Goal: Navigation & Orientation: Understand site structure

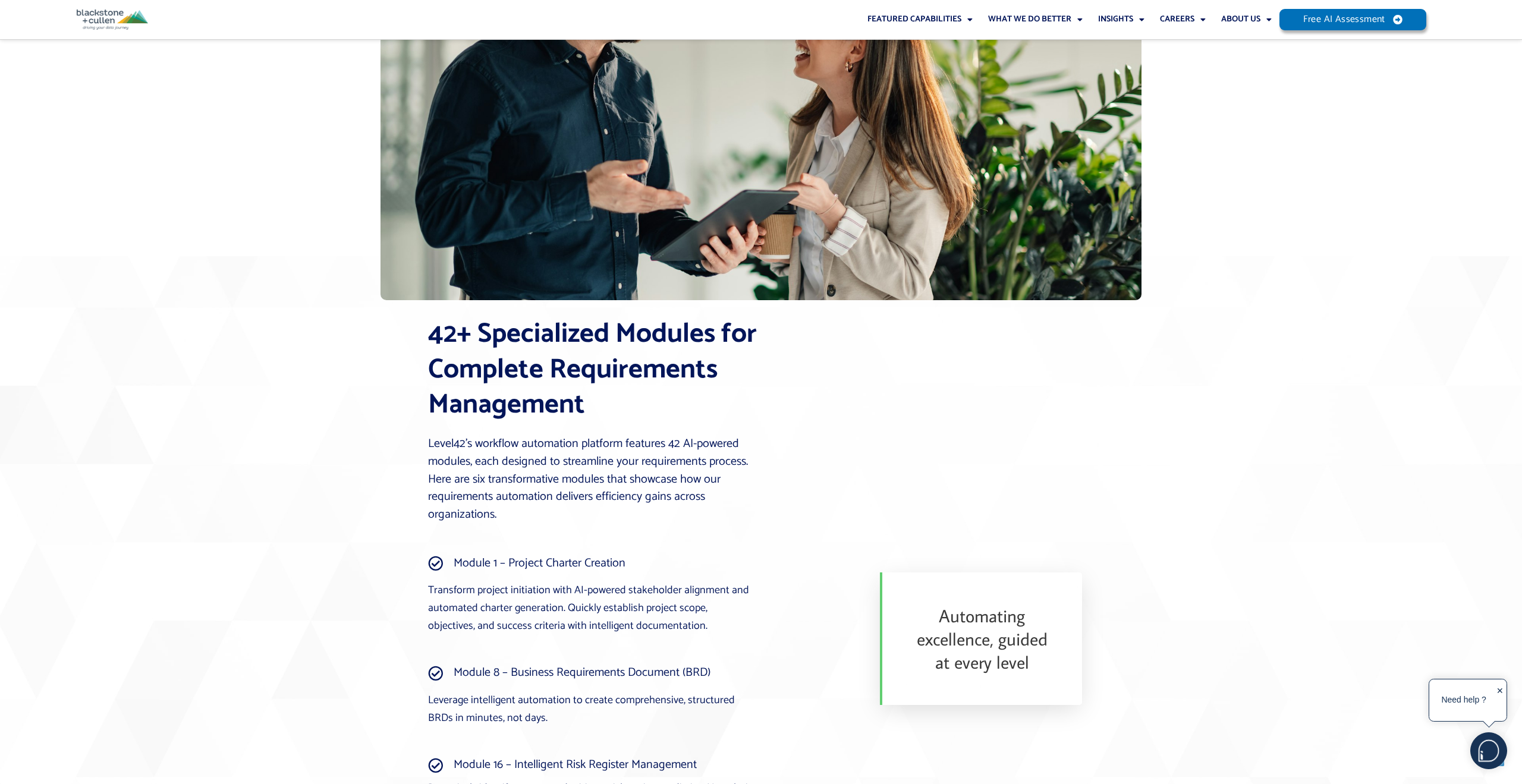
scroll to position [1585, 0]
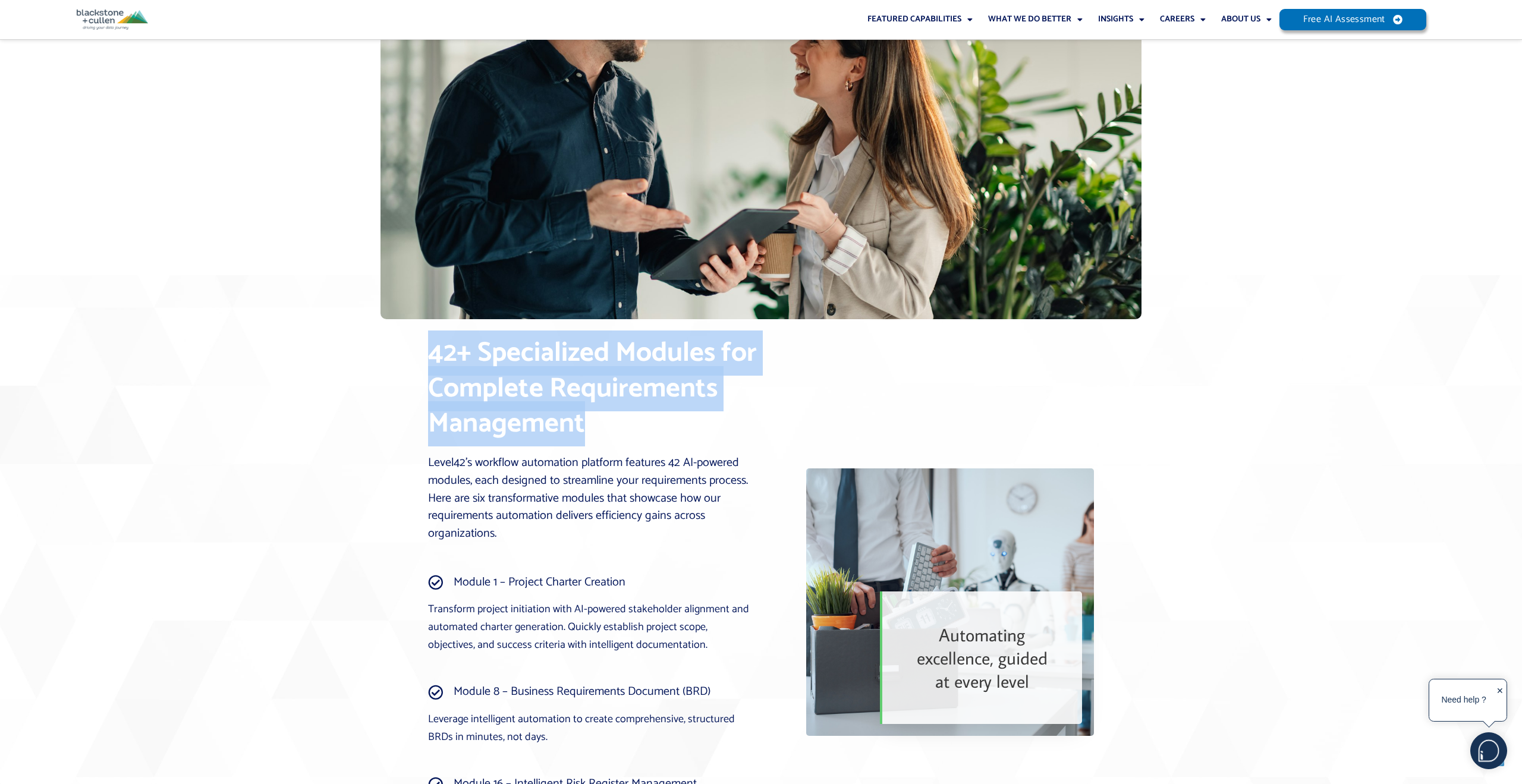
drag, startPoint x: 603, startPoint y: 433, endPoint x: 423, endPoint y: 353, distance: 197.0
click at [423, 353] on div "42+ Specialized Modules for Complete Requirements Management Level42’s workflow…" at bounding box center [595, 602] width 346 height 545
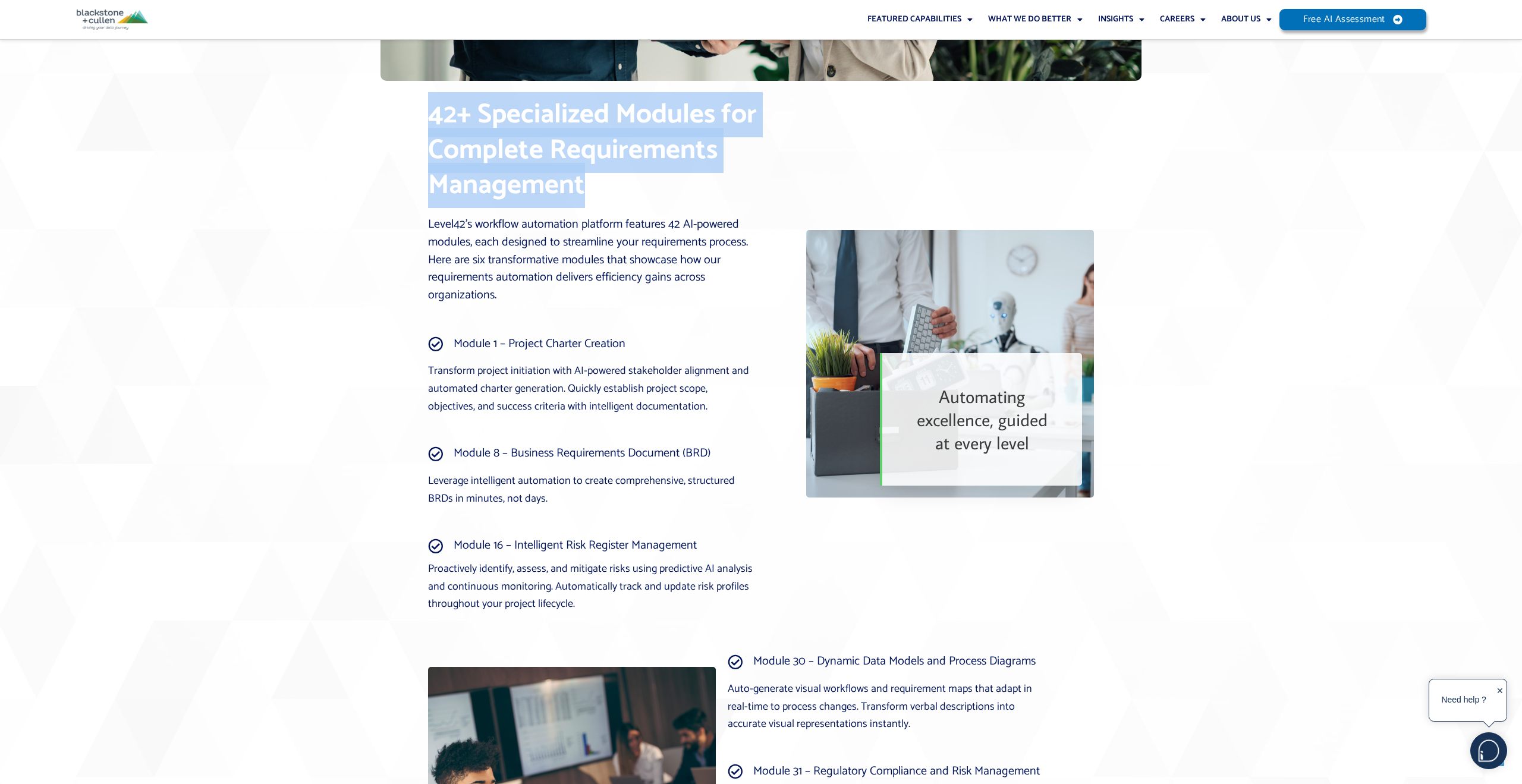
scroll to position [1824, 0]
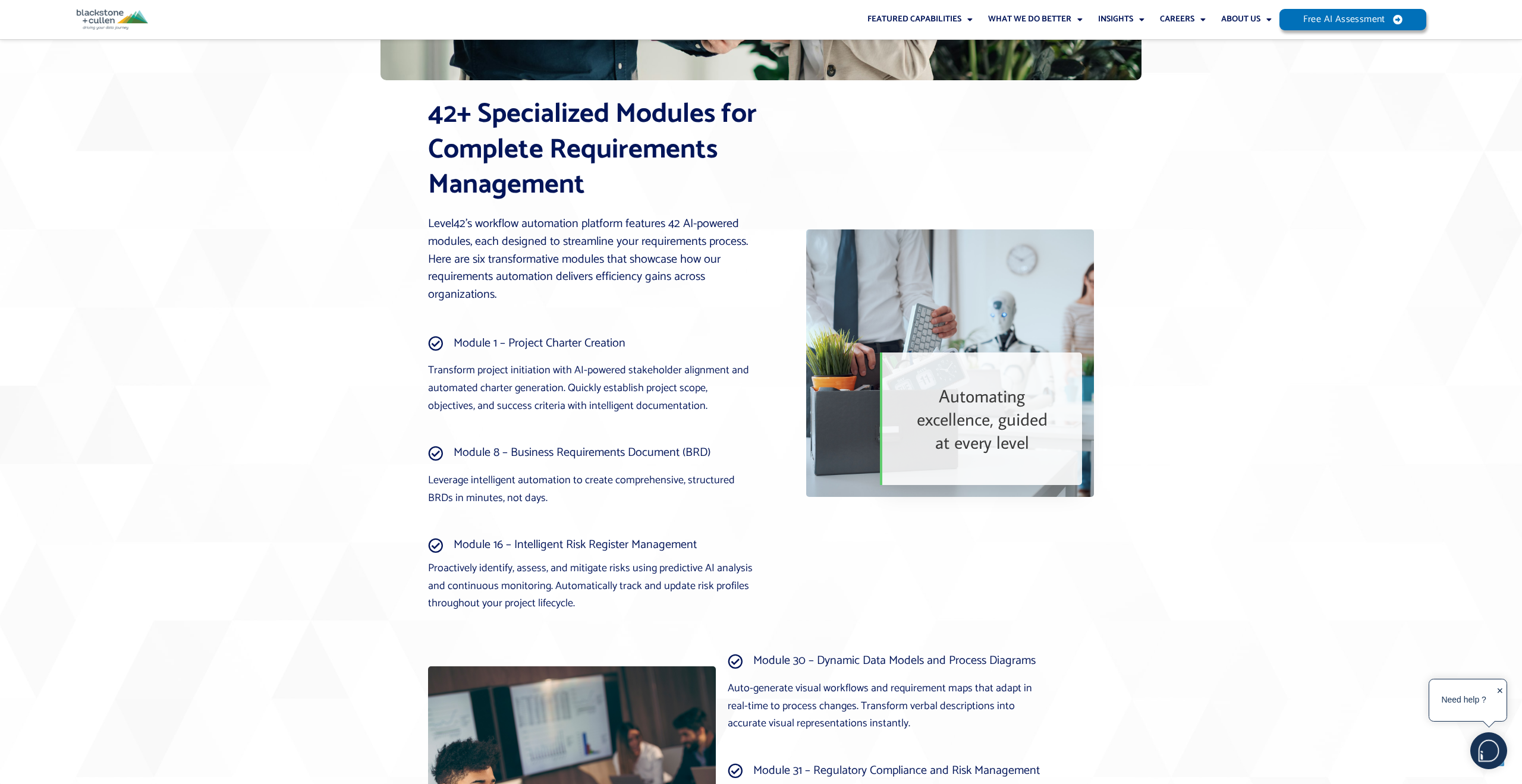
drag, startPoint x: 471, startPoint y: 366, endPoint x: 447, endPoint y: 366, distance: 24.0
click at [471, 366] on p "Transform project initiation with AI-powered stakeholder alignment and automate…" at bounding box center [591, 389] width 325 height 53
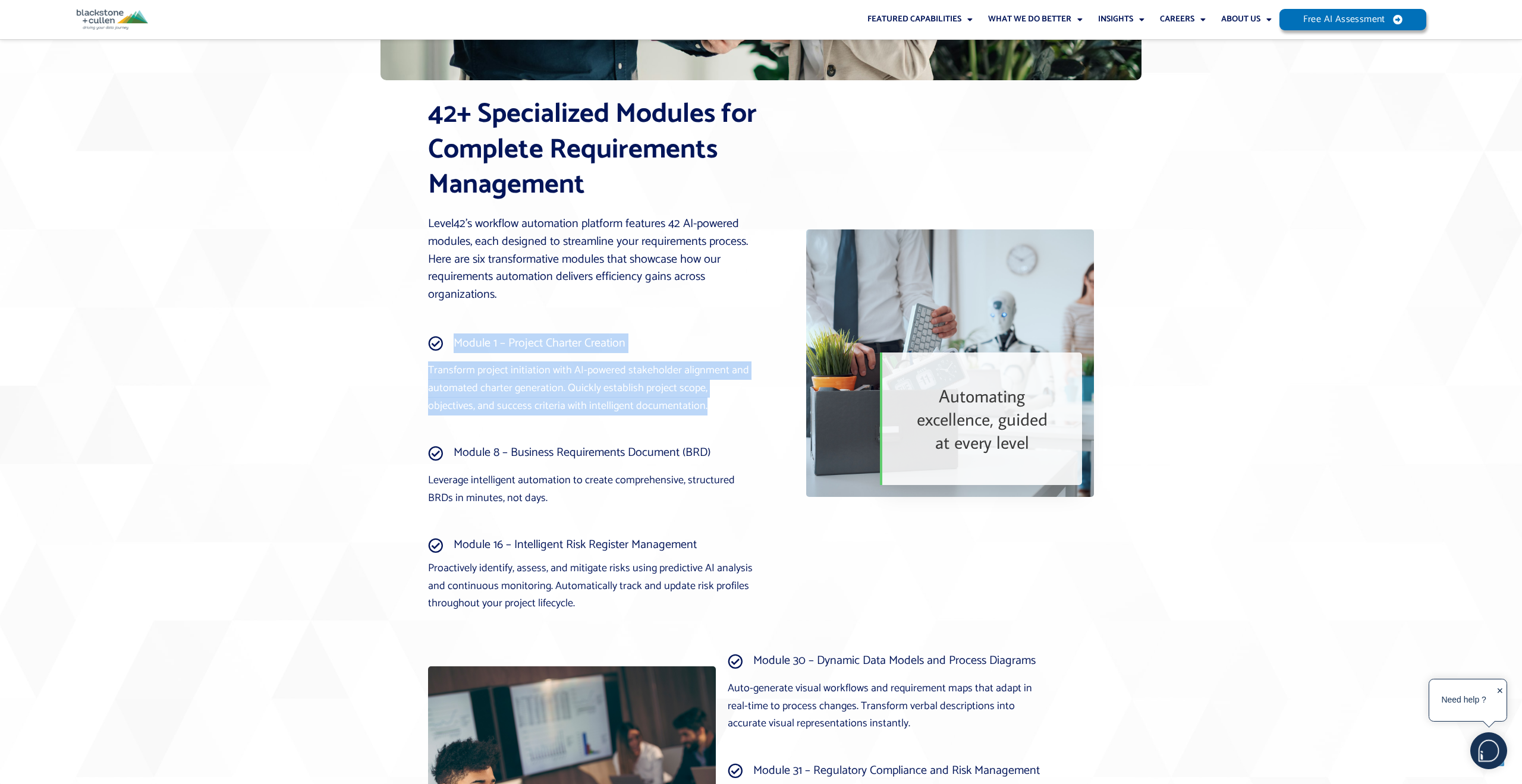
drag, startPoint x: 423, startPoint y: 364, endPoint x: 686, endPoint y: 402, distance: 265.7
click at [685, 402] on div "42+ Specialized Modules for Complete Requirements Management Level42’s workflow…" at bounding box center [595, 364] width 346 height 545
click at [687, 403] on p "Transform project initiation with AI-powered stakeholder alignment and automate…" at bounding box center [591, 389] width 325 height 53
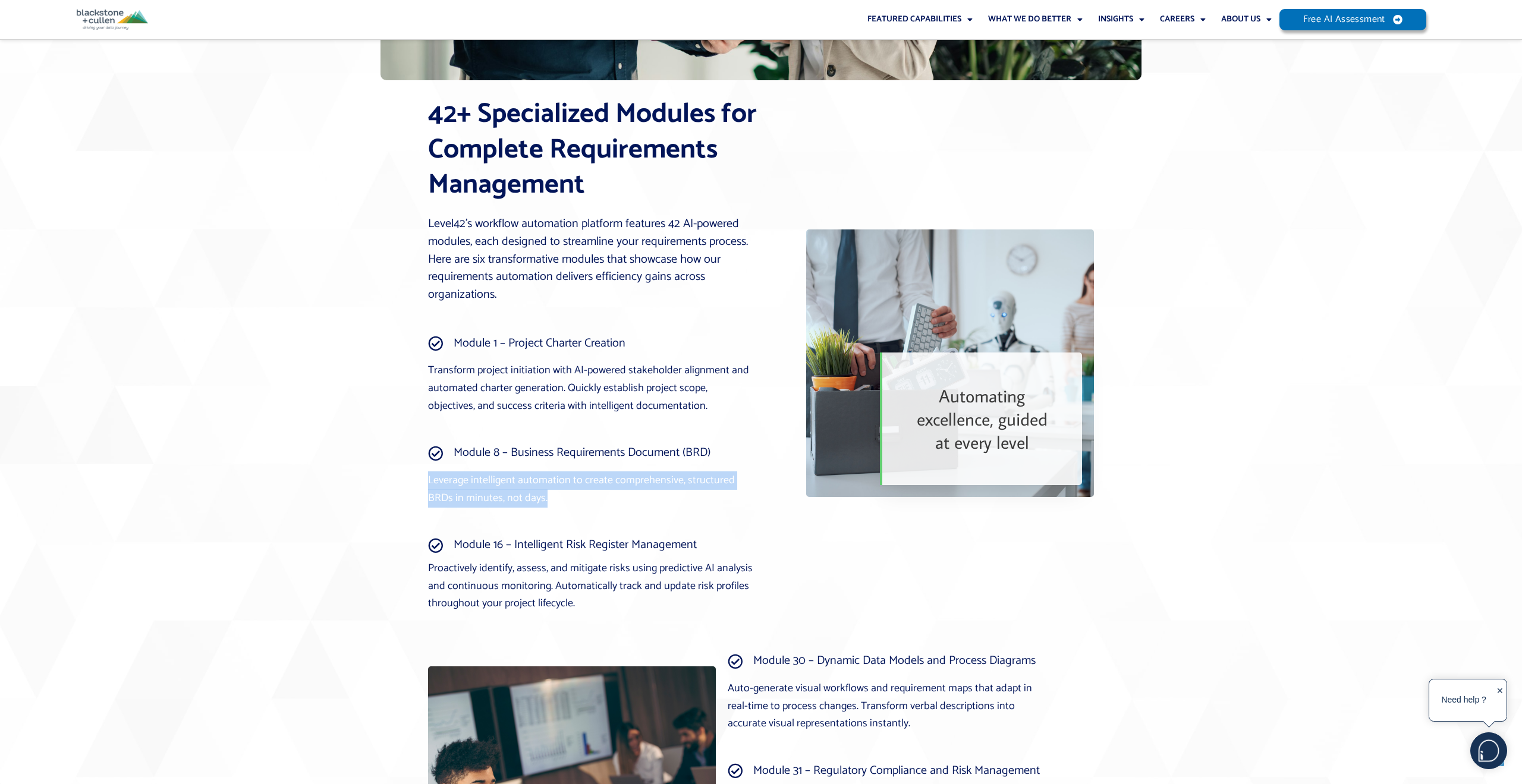
drag, startPoint x: 428, startPoint y: 477, endPoint x: 657, endPoint y: 501, distance: 230.3
click at [657, 502] on p "Leverage intelligent automation to create comprehensive, structured BRDs in min…" at bounding box center [591, 489] width 325 height 35
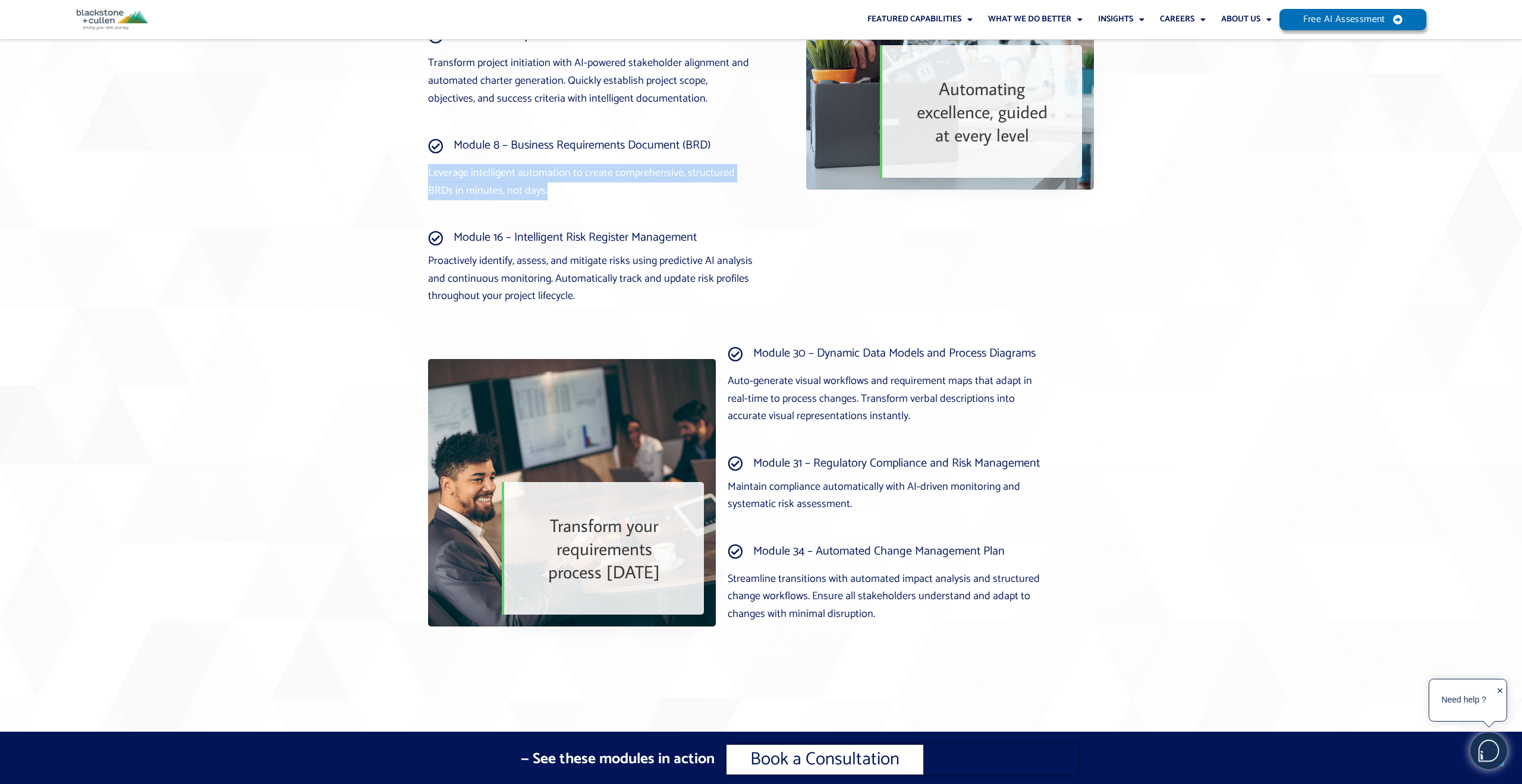
scroll to position [2133, 0]
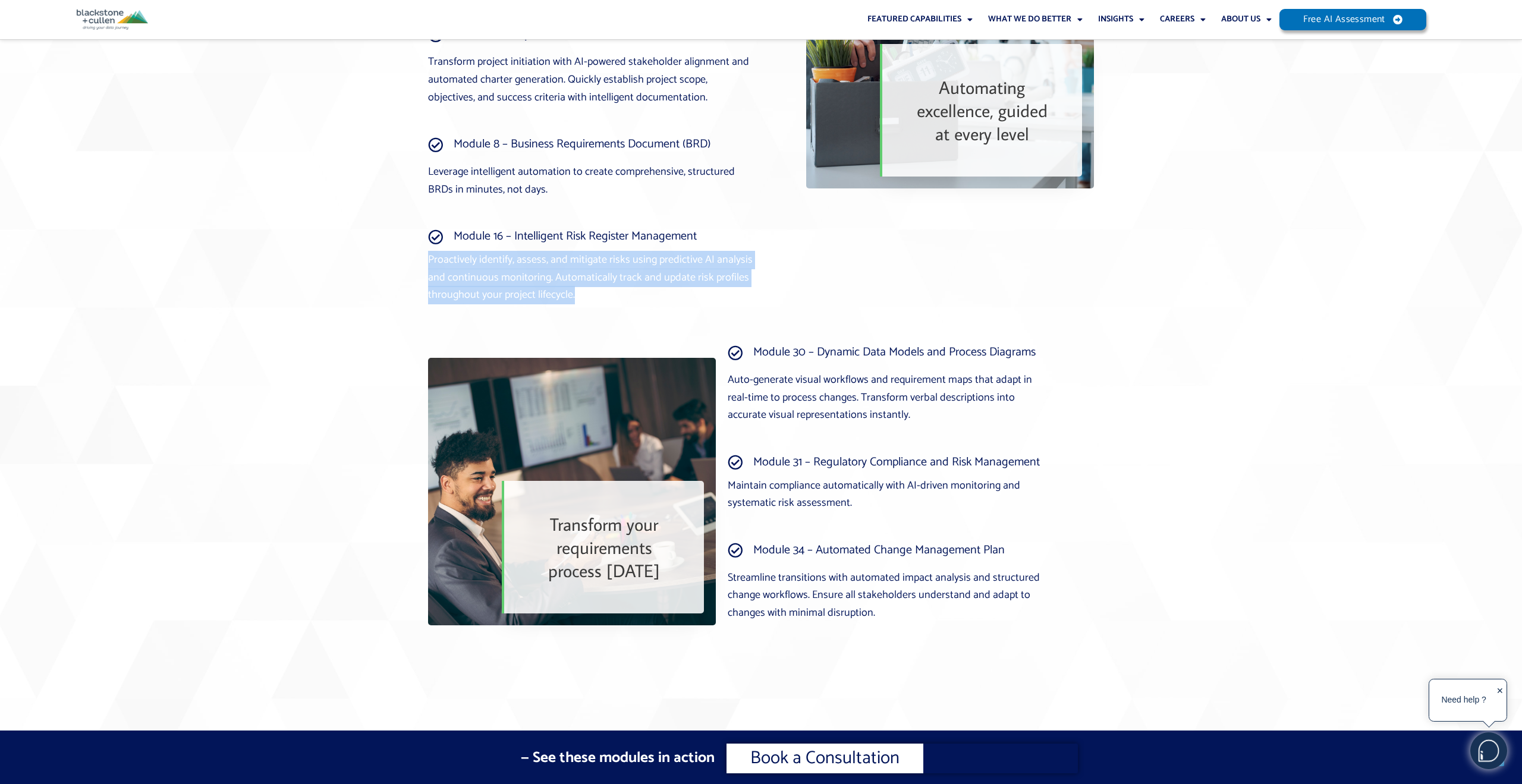
drag, startPoint x: 428, startPoint y: 258, endPoint x: 604, endPoint y: 298, distance: 180.5
click at [604, 298] on p "Proactively identify, assess, and mitigate risks using predictive AI analysis a…" at bounding box center [591, 278] width 325 height 53
drag, startPoint x: 423, startPoint y: 255, endPoint x: 616, endPoint y: 302, distance: 198.6
click at [616, 302] on div "42+ Specialized Modules for Complete Requirements Management Level42’s workflow…" at bounding box center [595, 55] width 346 height 545
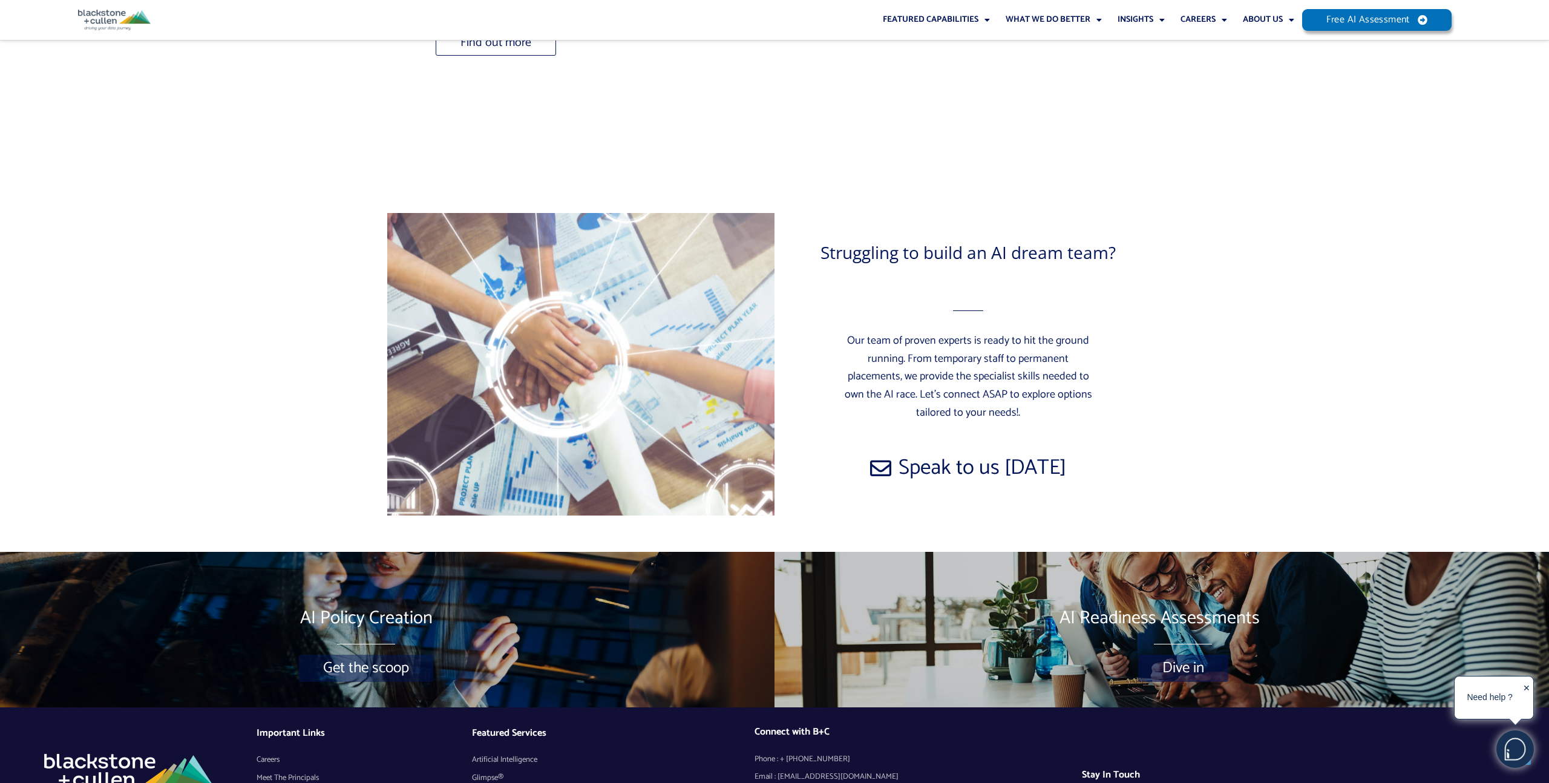
scroll to position [8022, 0]
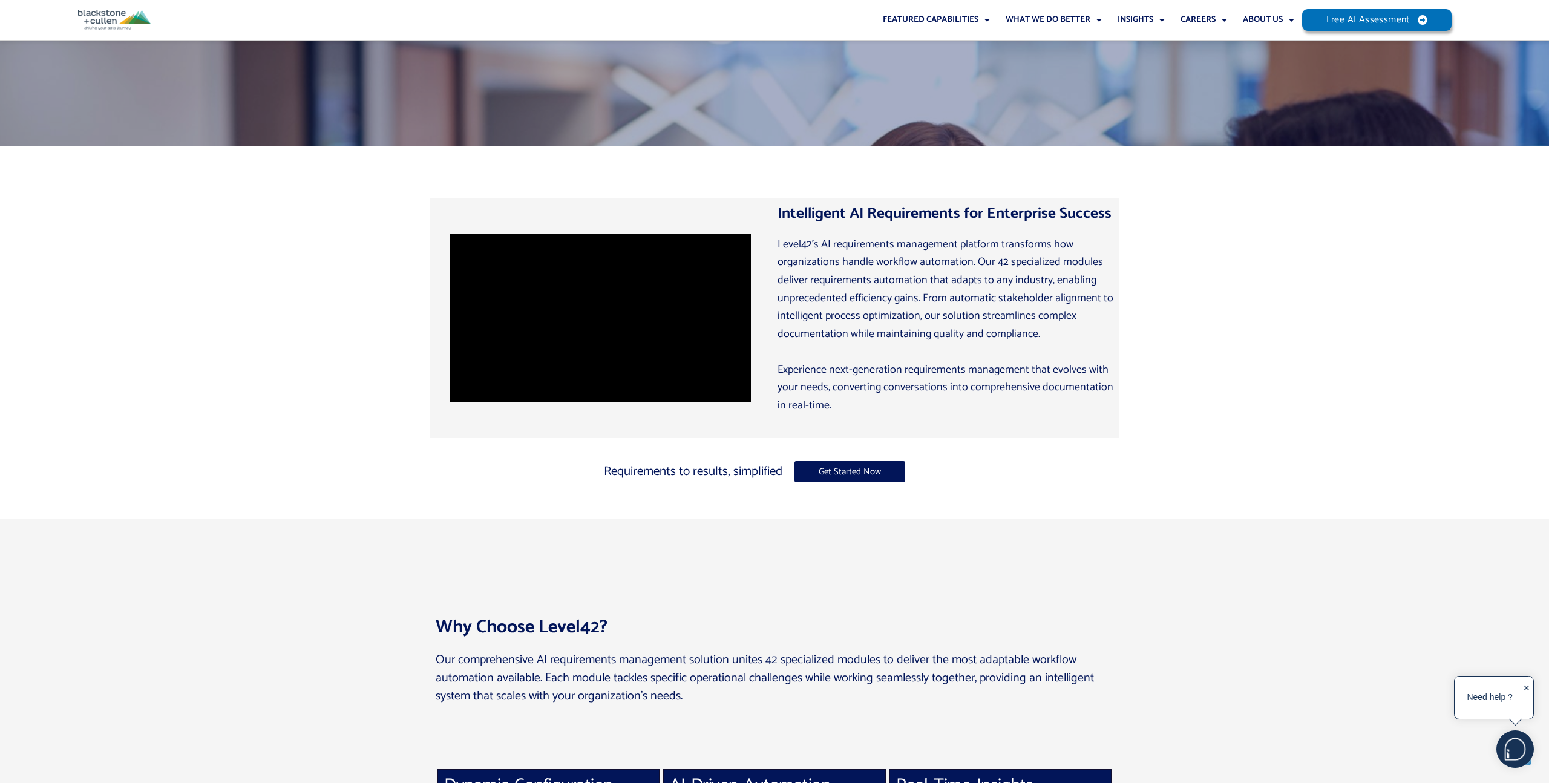
scroll to position [384, 0]
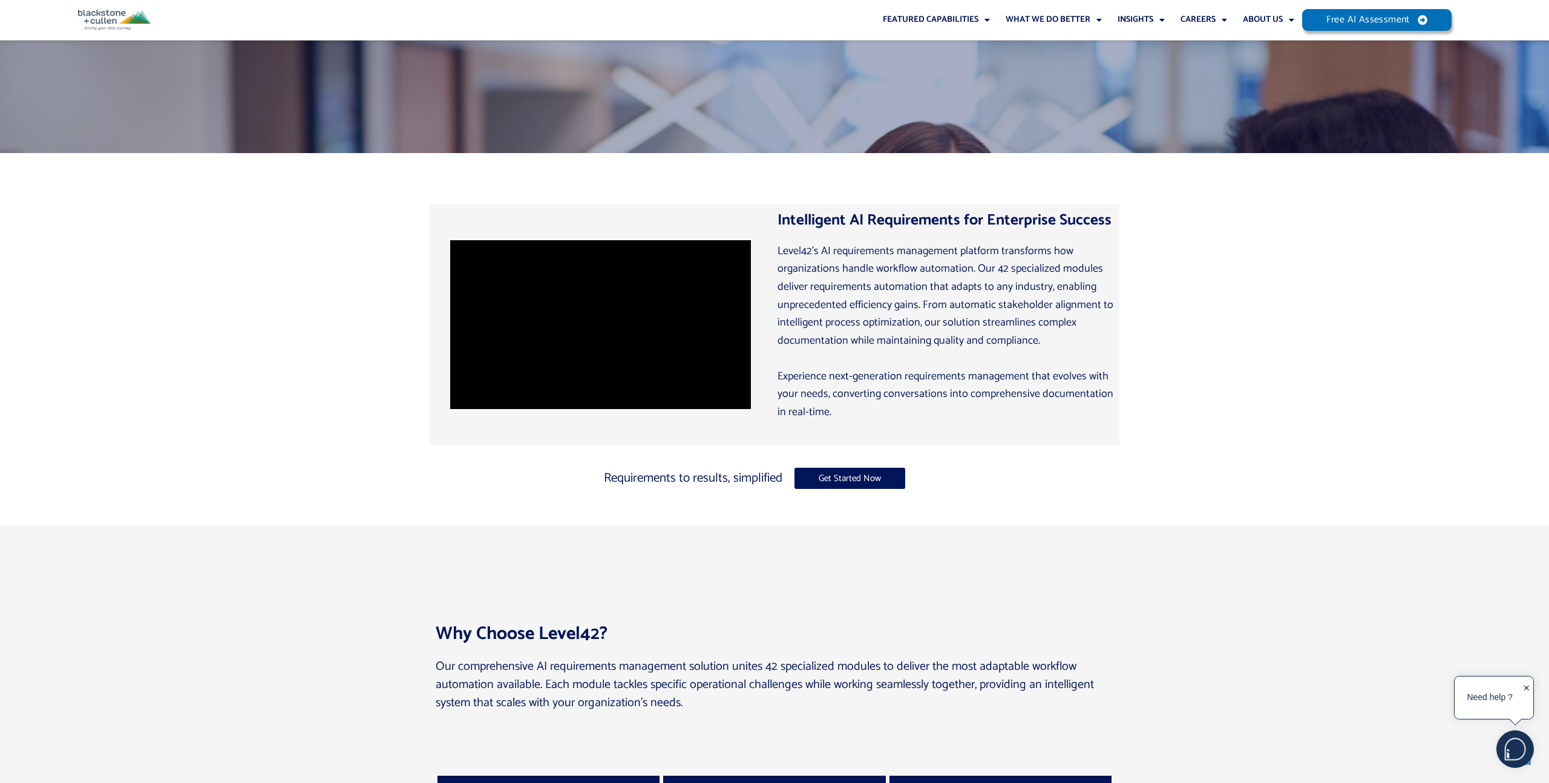
click at [1528, 689] on div "✕" at bounding box center [1526, 699] width 7 height 38
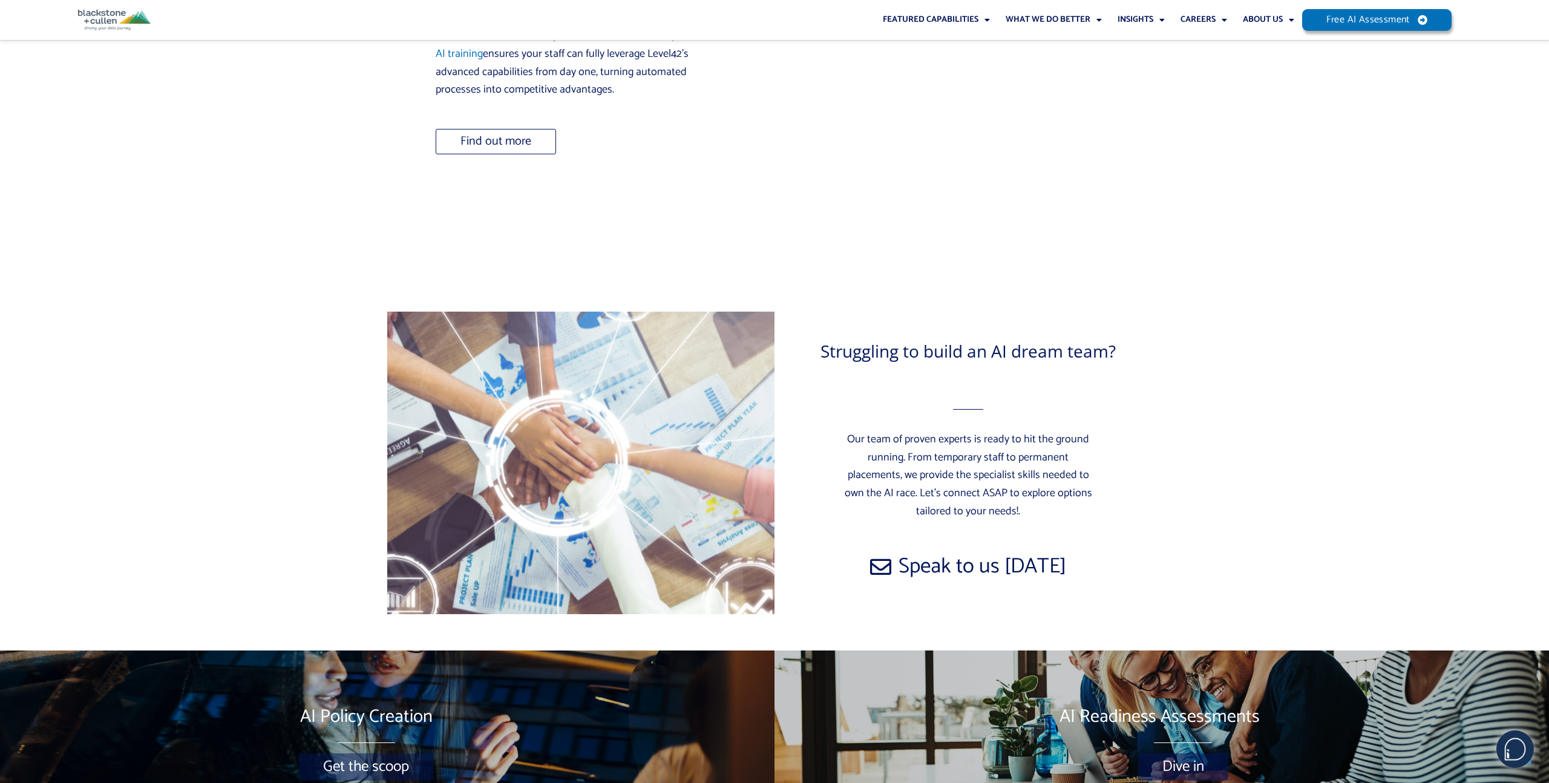
scroll to position [8022, 0]
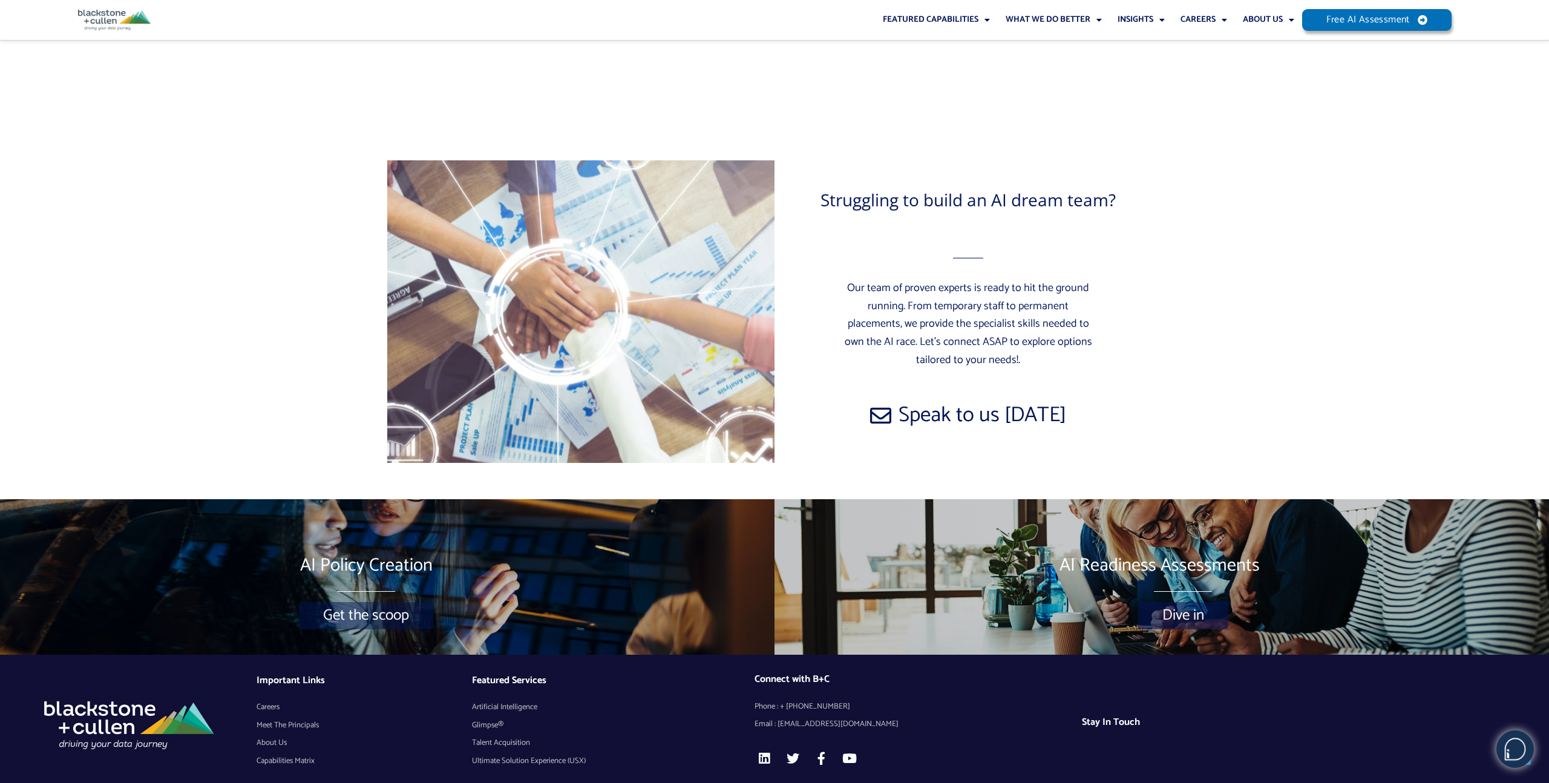
click at [280, 734] on span "About Us" at bounding box center [272, 743] width 30 height 18
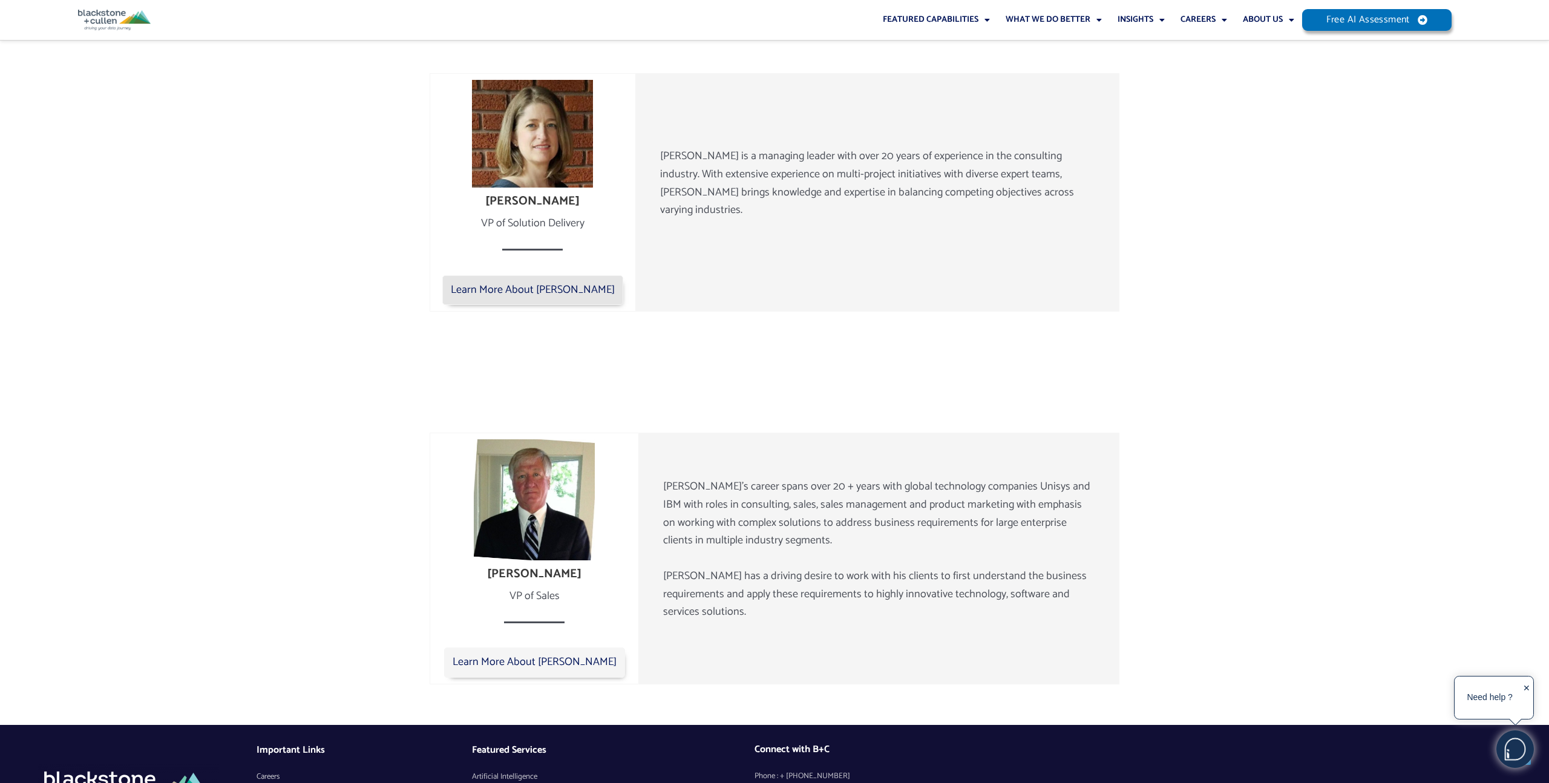
scroll to position [1784, 0]
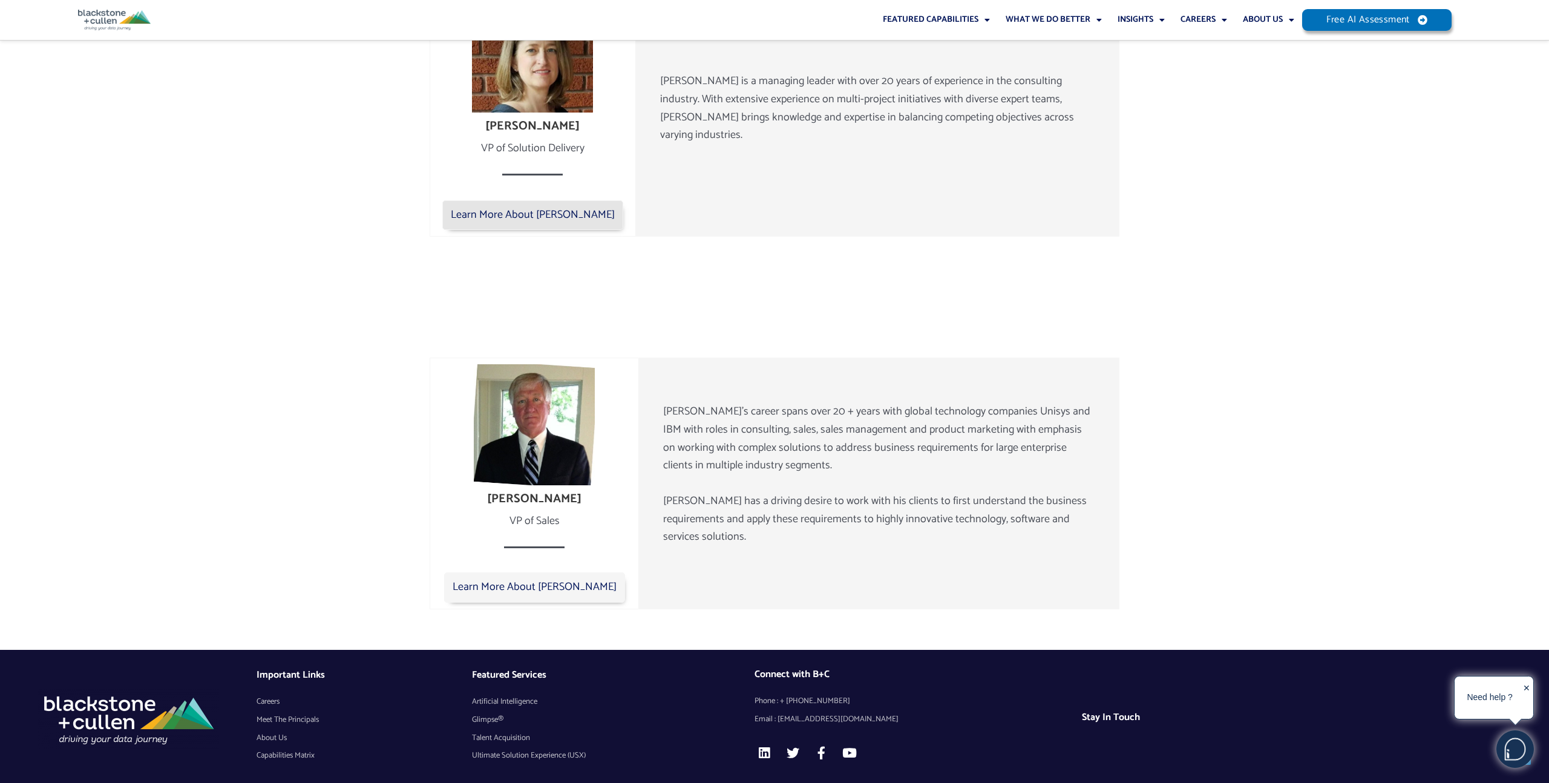
click at [1529, 688] on div "✕" at bounding box center [1526, 699] width 7 height 38
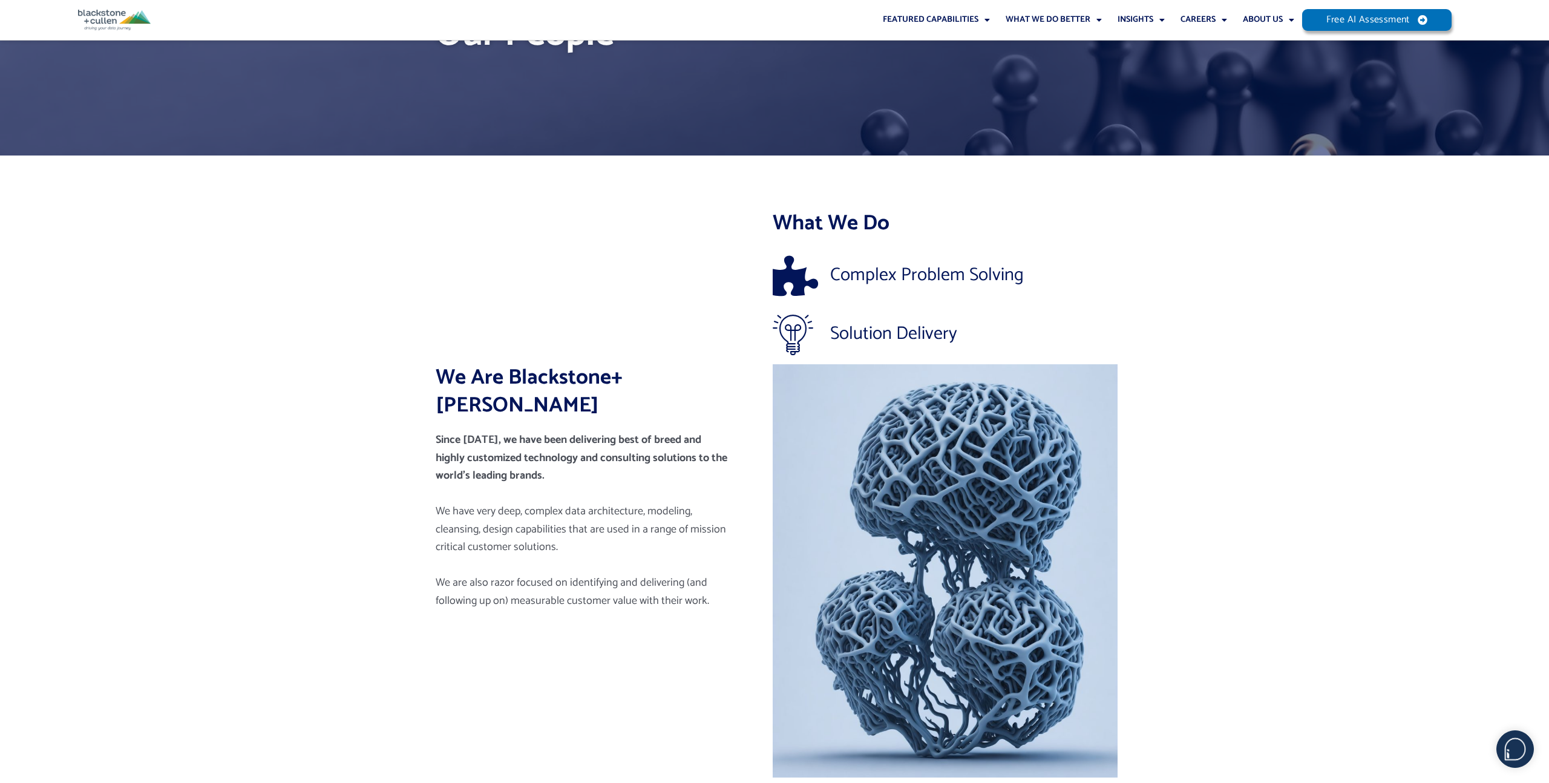
scroll to position [0, 0]
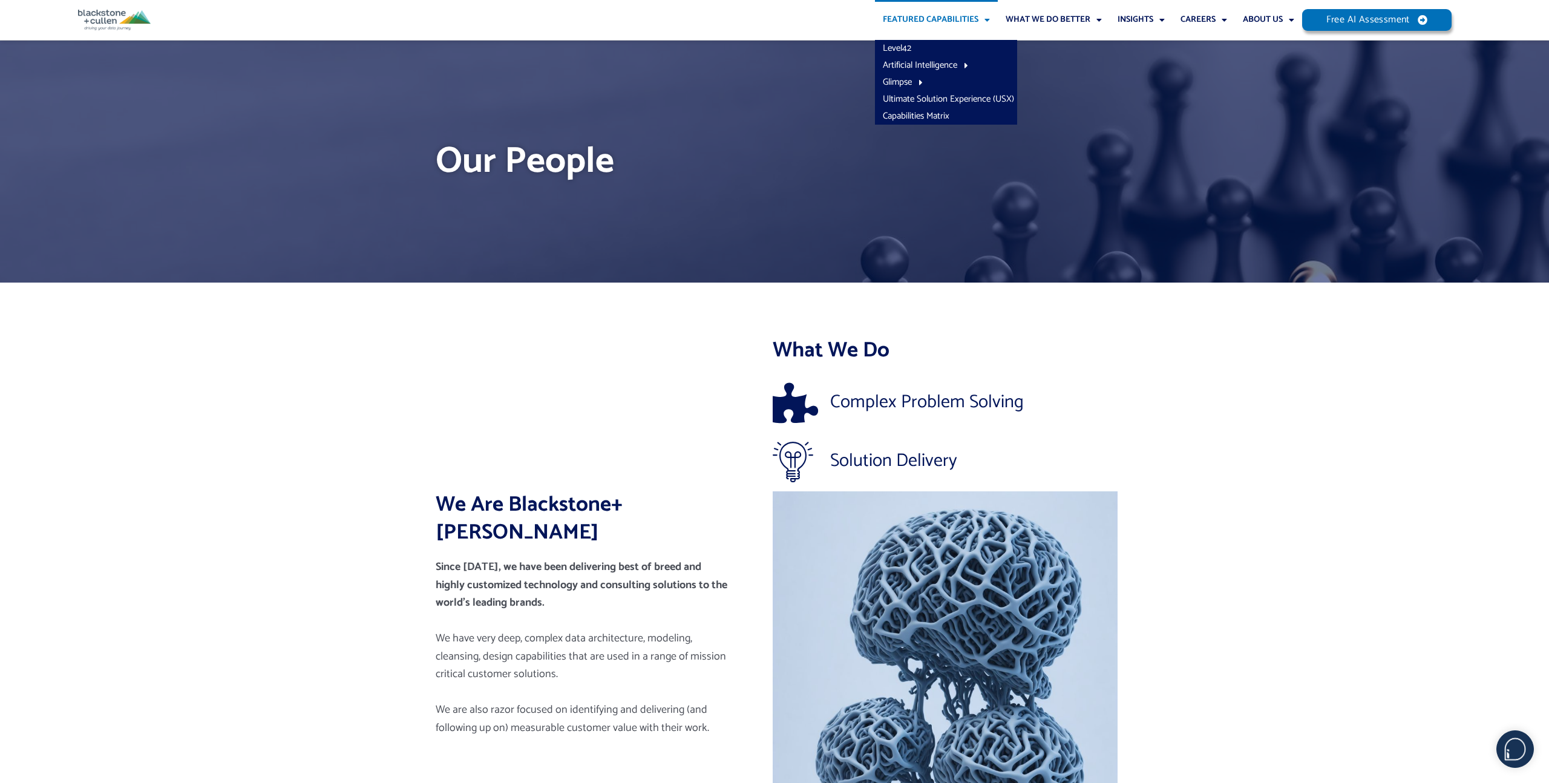
click at [969, 17] on link "Featured Capabilities" at bounding box center [936, 20] width 123 height 40
click at [969, 19] on link "Featured Capabilities" at bounding box center [936, 20] width 123 height 40
